Goal: Task Accomplishment & Management: Complete application form

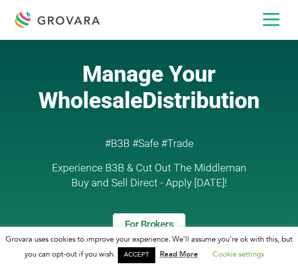
drag, startPoint x: 0, startPoint y: 0, endPoint x: 134, endPoint y: 29, distance: 137.4
click at [134, 29] on div "LOGIN REGISTER I'm a Buyer I'm a Brand Shop GrovaraPro Help News" at bounding box center [194, 20] width 178 height 24
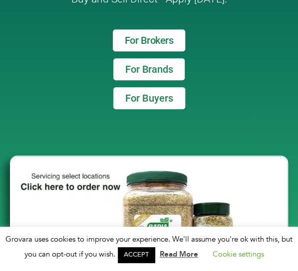
scroll to position [200, 0]
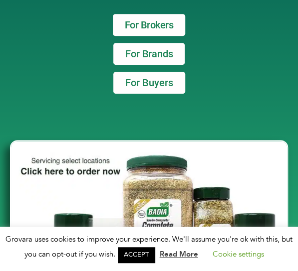
click at [172, 51] on span "For Brands" at bounding box center [148, 54] width 47 height 10
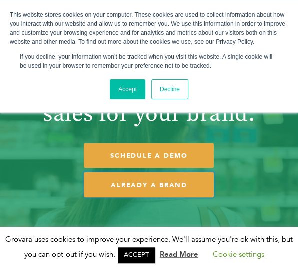
click at [176, 183] on link "ALREADY A BRAND" at bounding box center [149, 185] width 130 height 25
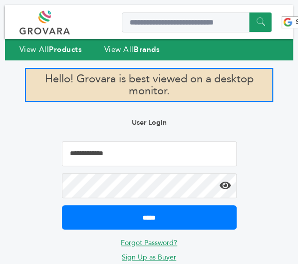
click at [133, 161] on input "Email Address" at bounding box center [149, 153] width 175 height 25
type input "**********"
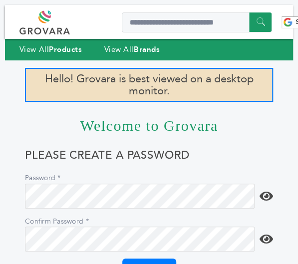
click at [268, 193] on icon at bounding box center [265, 196] width 13 height 12
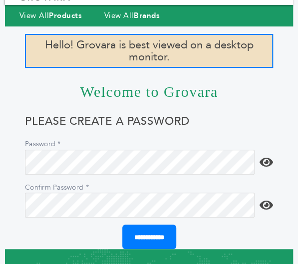
scroll to position [50, 0]
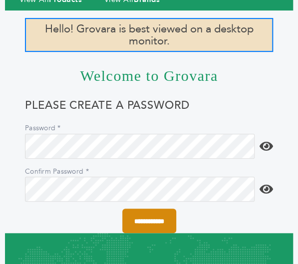
click at [157, 220] on input "**********" at bounding box center [149, 221] width 54 height 24
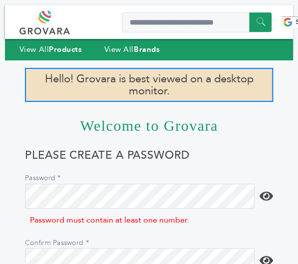
click at [268, 198] on icon at bounding box center [265, 196] width 13 height 12
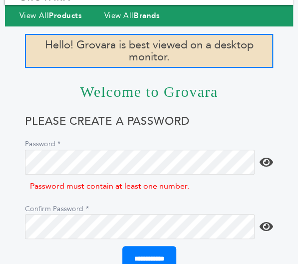
scroll to position [50, 0]
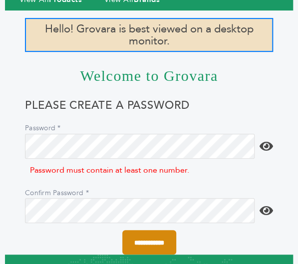
click at [155, 237] on input "**********" at bounding box center [149, 242] width 54 height 24
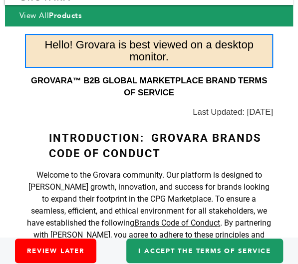
scroll to position [50, 0]
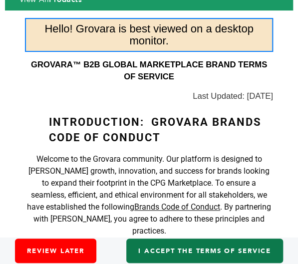
click at [177, 250] on link "I accept the Terms of Service" at bounding box center [204, 251] width 156 height 24
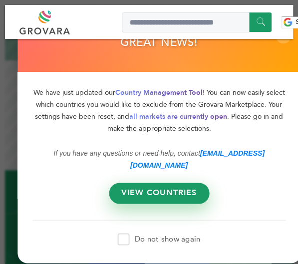
click at [155, 183] on link "VIEW COUNTRIES" at bounding box center [159, 193] width 100 height 21
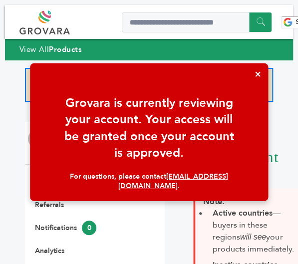
click at [258, 78] on button "×" at bounding box center [257, 73] width 21 height 21
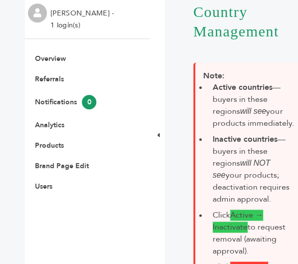
scroll to position [200, 0]
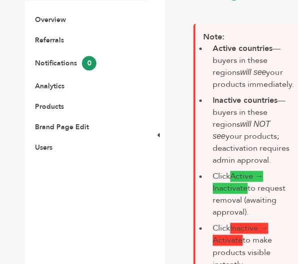
click at [71, 145] on li "Users" at bounding box center [87, 147] width 115 height 9
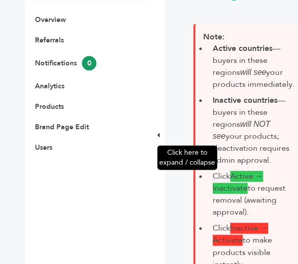
click at [160, 136] on icon at bounding box center [158, 135] width 2 height 7
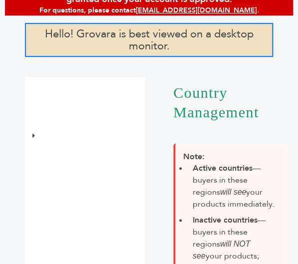
scroll to position [0, 0]
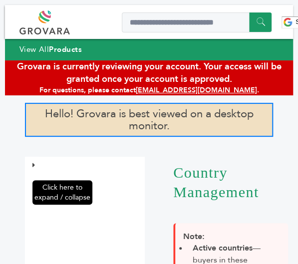
click at [32, 163] on icon at bounding box center [33, 165] width 2 height 7
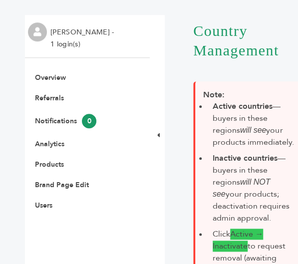
scroll to position [150, 0]
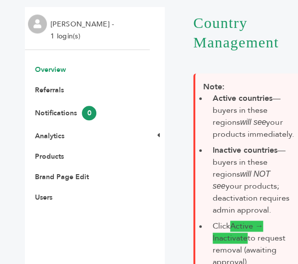
click at [65, 71] on link "Overview" at bounding box center [50, 69] width 31 height 9
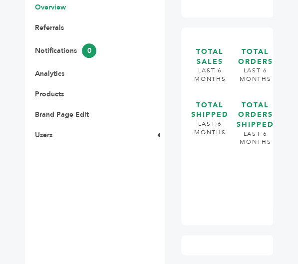
scroll to position [150, 0]
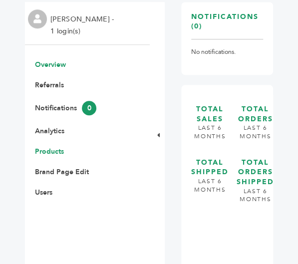
click at [56, 147] on link "Products" at bounding box center [49, 151] width 29 height 9
